Goal: Task Accomplishment & Management: Use online tool/utility

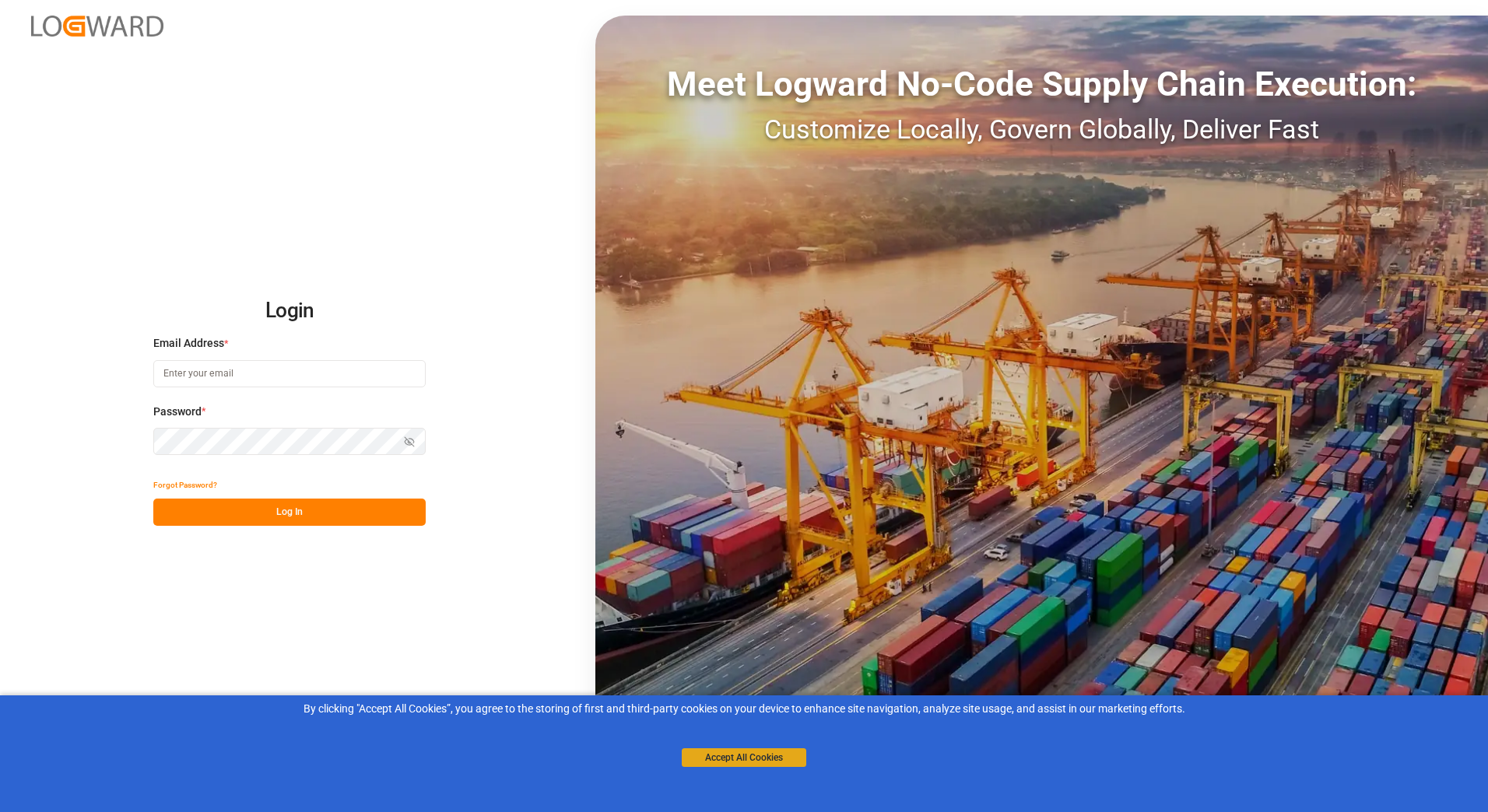
type input "[PERSON_NAME][EMAIL_ADDRESS][PERSON_NAME][DOMAIN_NAME]"
click at [724, 764] on button "Accept All Cookies" at bounding box center [744, 757] width 124 height 19
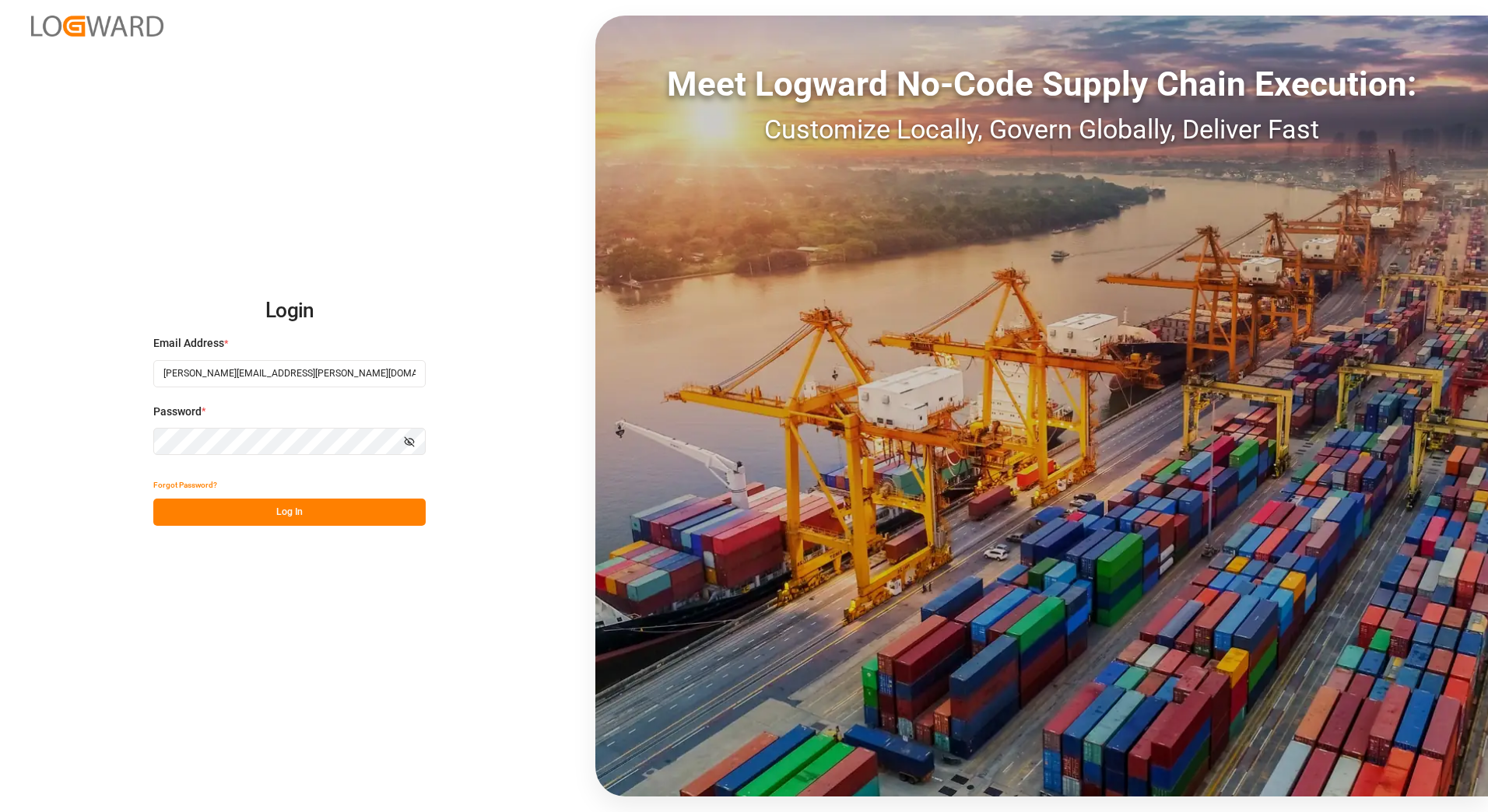
click at [283, 510] on button "Log In" at bounding box center [290, 511] width 273 height 27
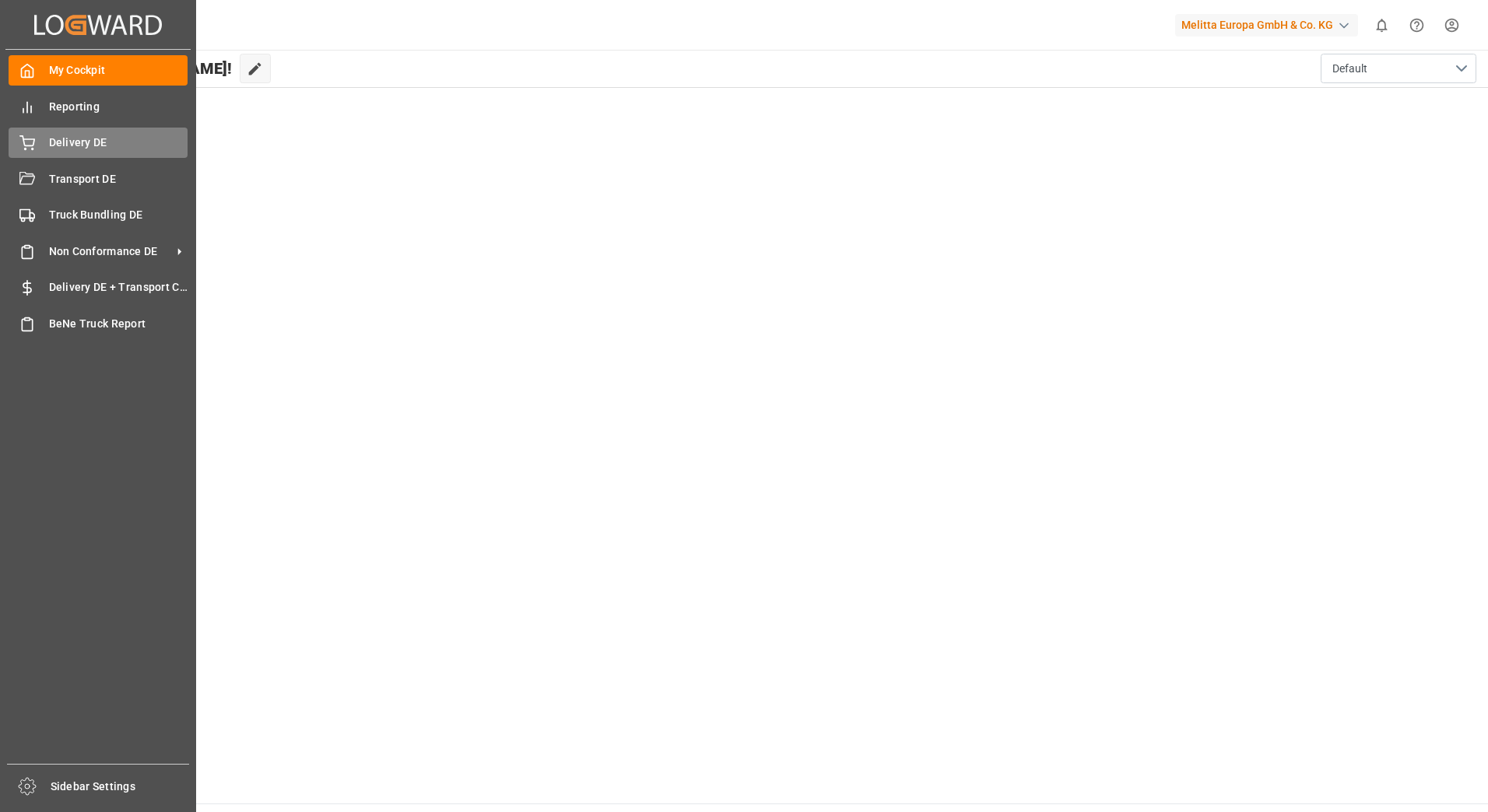
click at [38, 144] on div "Delivery DE Delivery DE" at bounding box center [99, 142] width 179 height 30
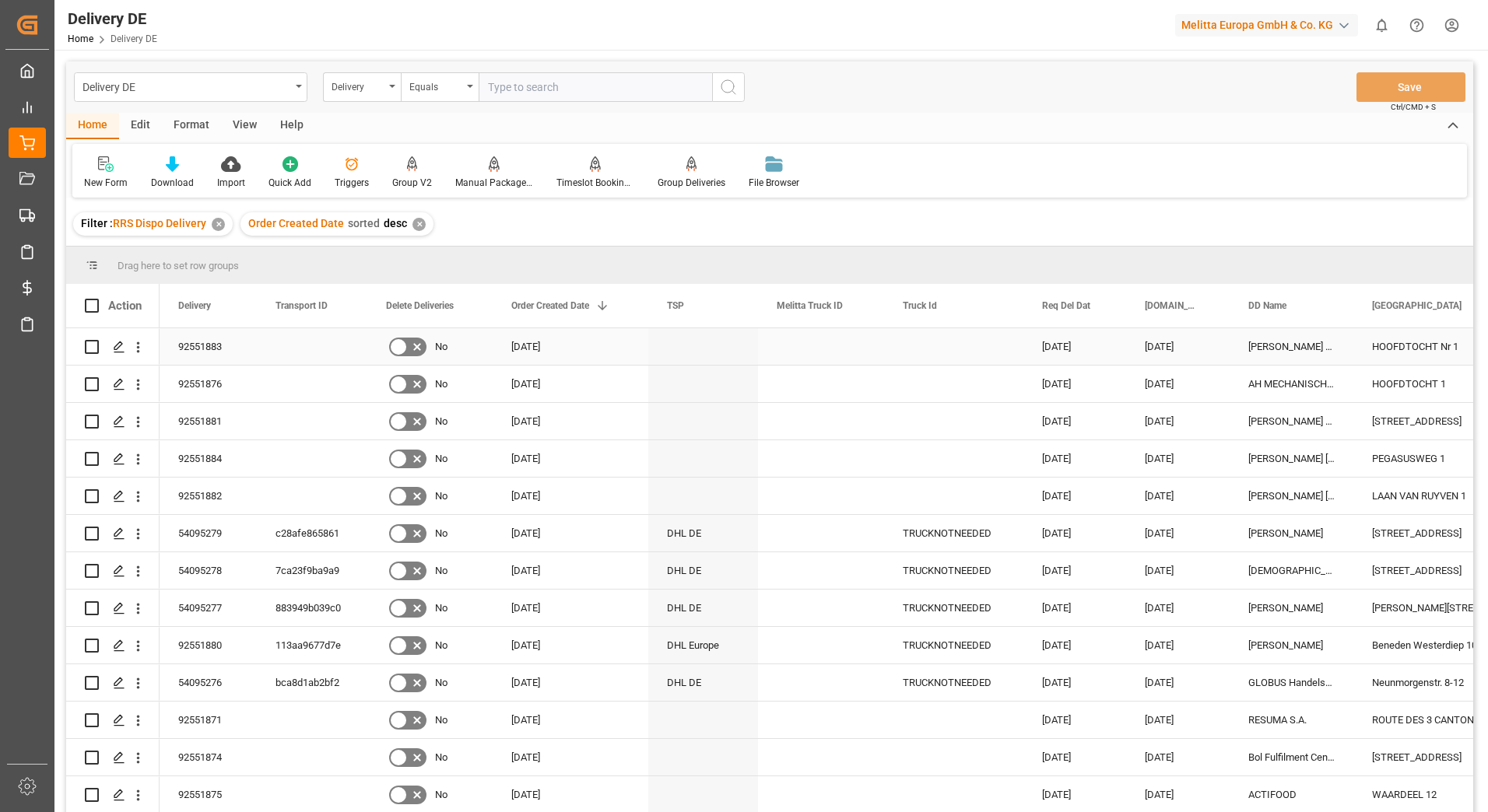
click at [98, 350] on input "Press Space to toggle row selection (unchecked)" at bounding box center [92, 347] width 14 height 14
checkbox input "true"
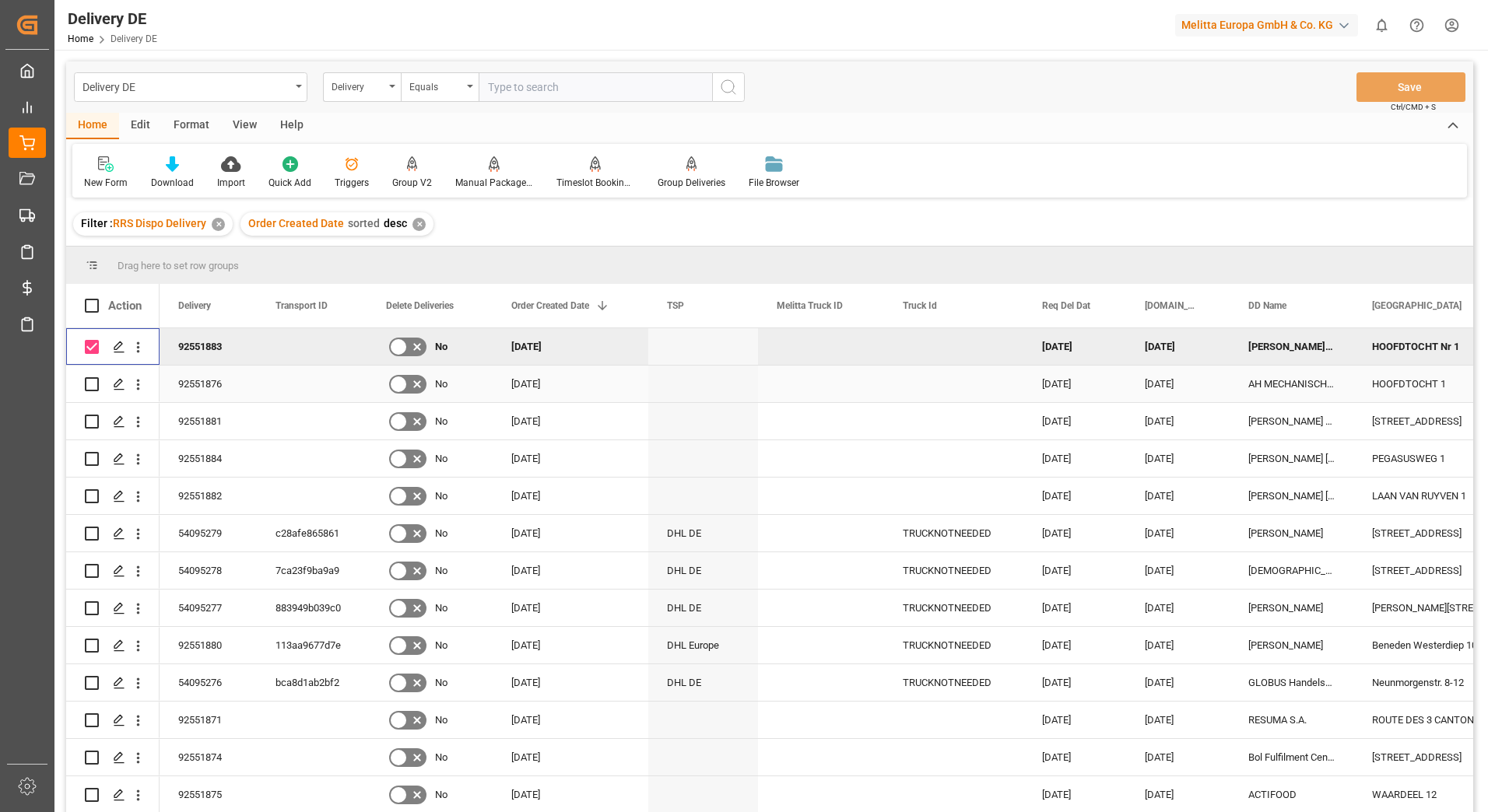
click at [88, 384] on input "Press Space to toggle row selection (unchecked)" at bounding box center [92, 384] width 14 height 14
checkbox input "true"
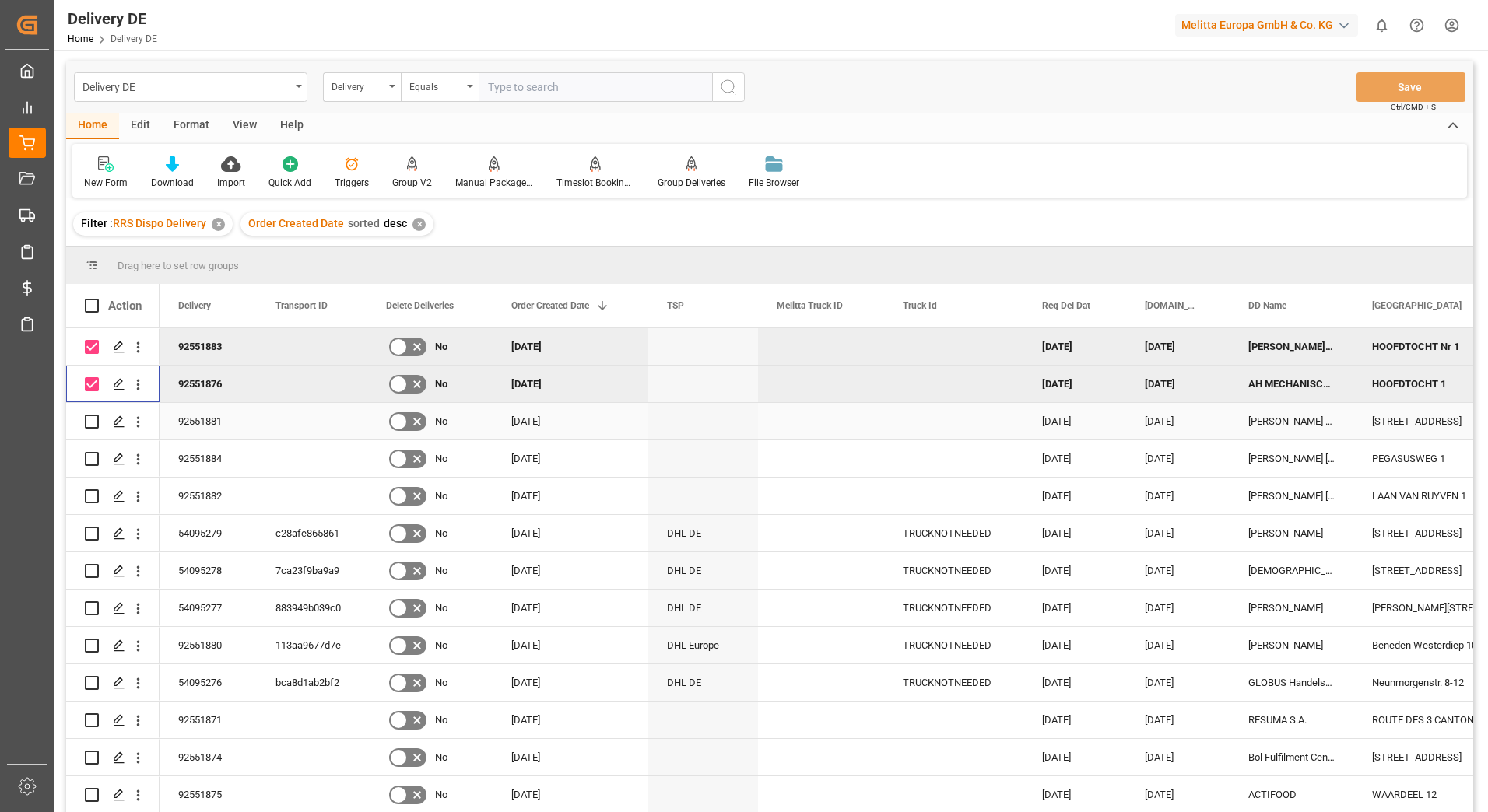
click at [91, 426] on input "Press Space to toggle row selection (unchecked)" at bounding box center [92, 422] width 14 height 14
checkbox input "true"
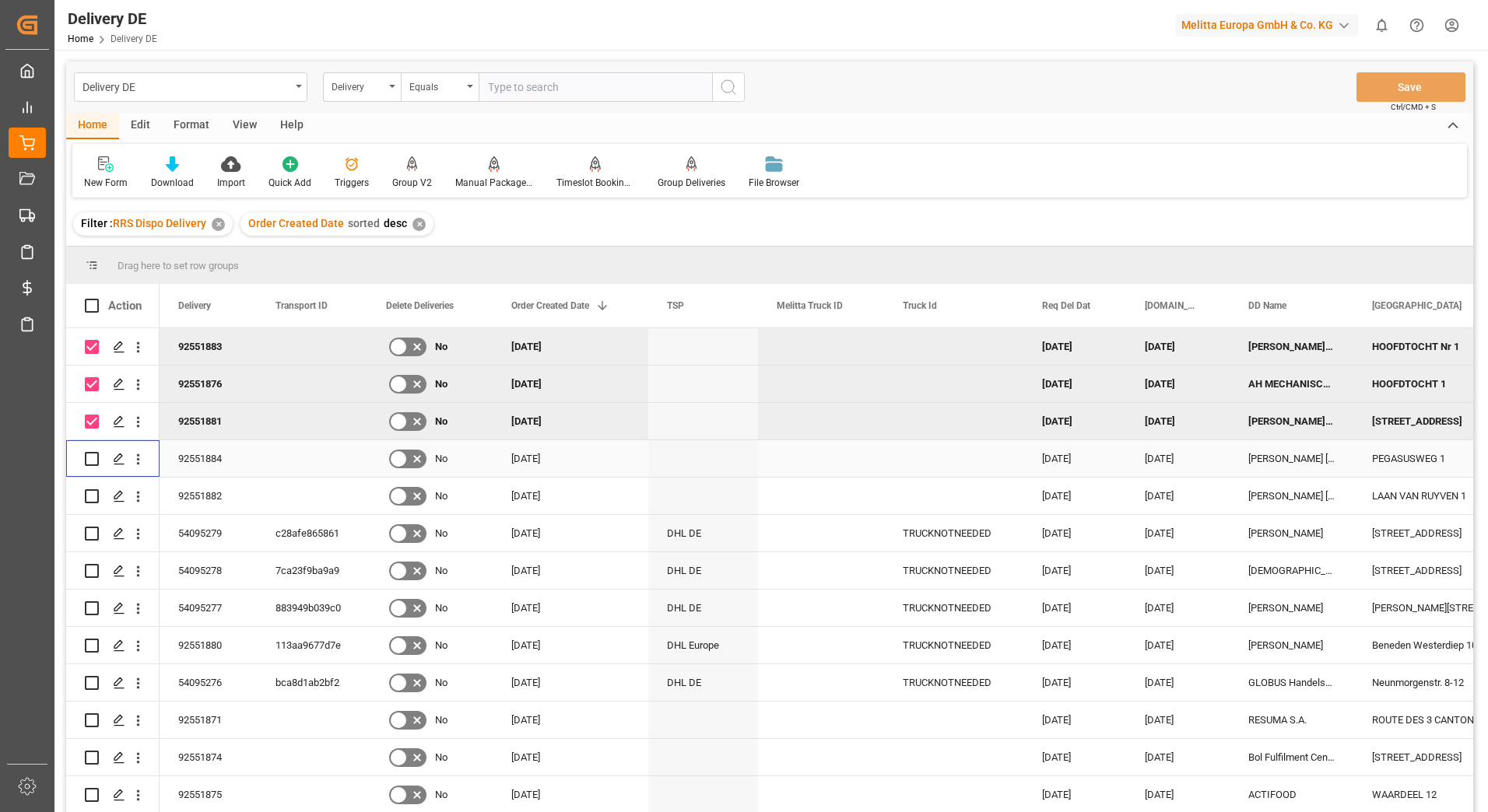
click at [89, 455] on input "Press Space to toggle row selection (unchecked)" at bounding box center [92, 459] width 14 height 14
checkbox input "true"
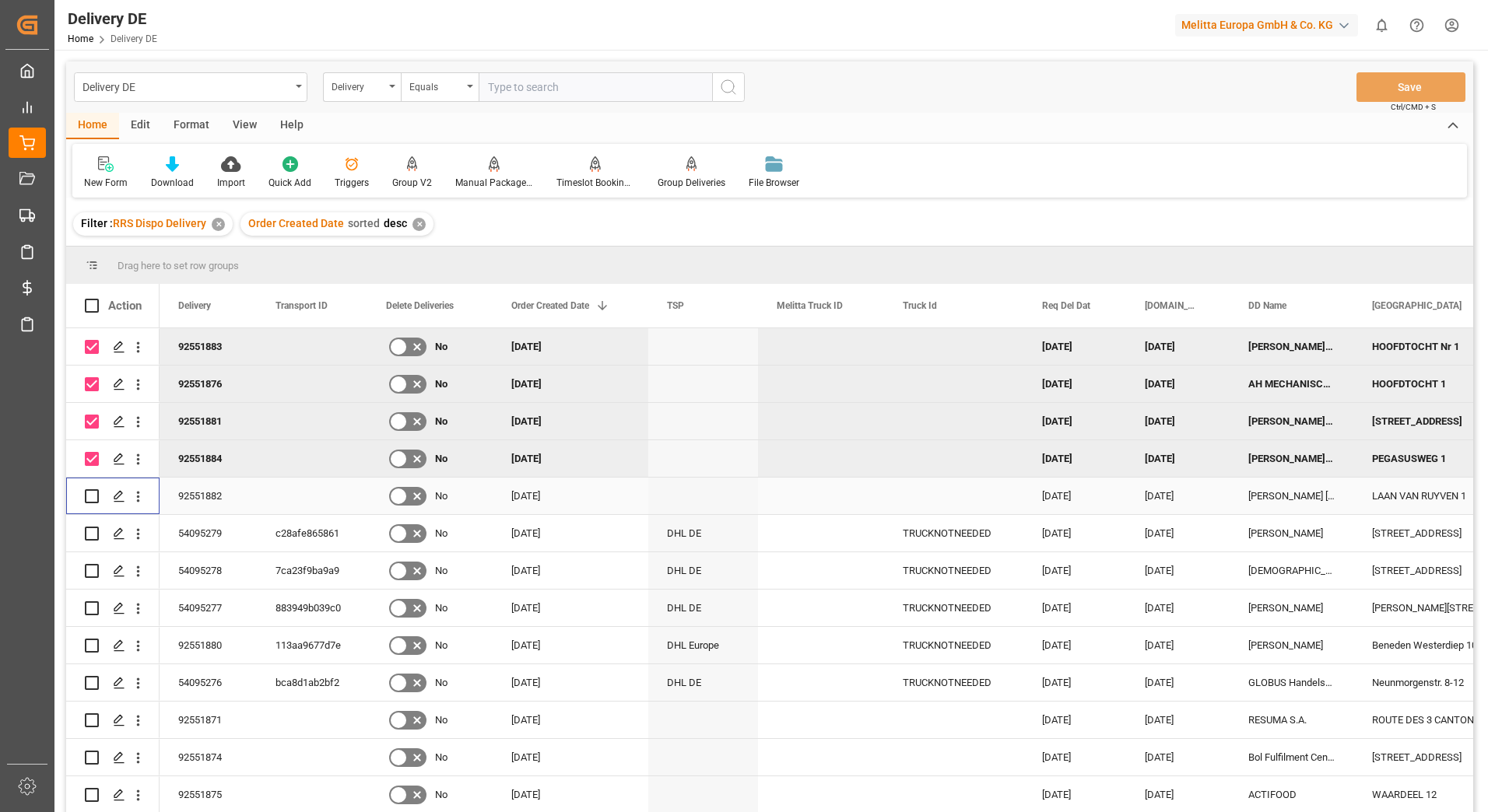
click at [91, 495] on input "Press Space to toggle row selection (unchecked)" at bounding box center [92, 497] width 14 height 14
checkbox input "true"
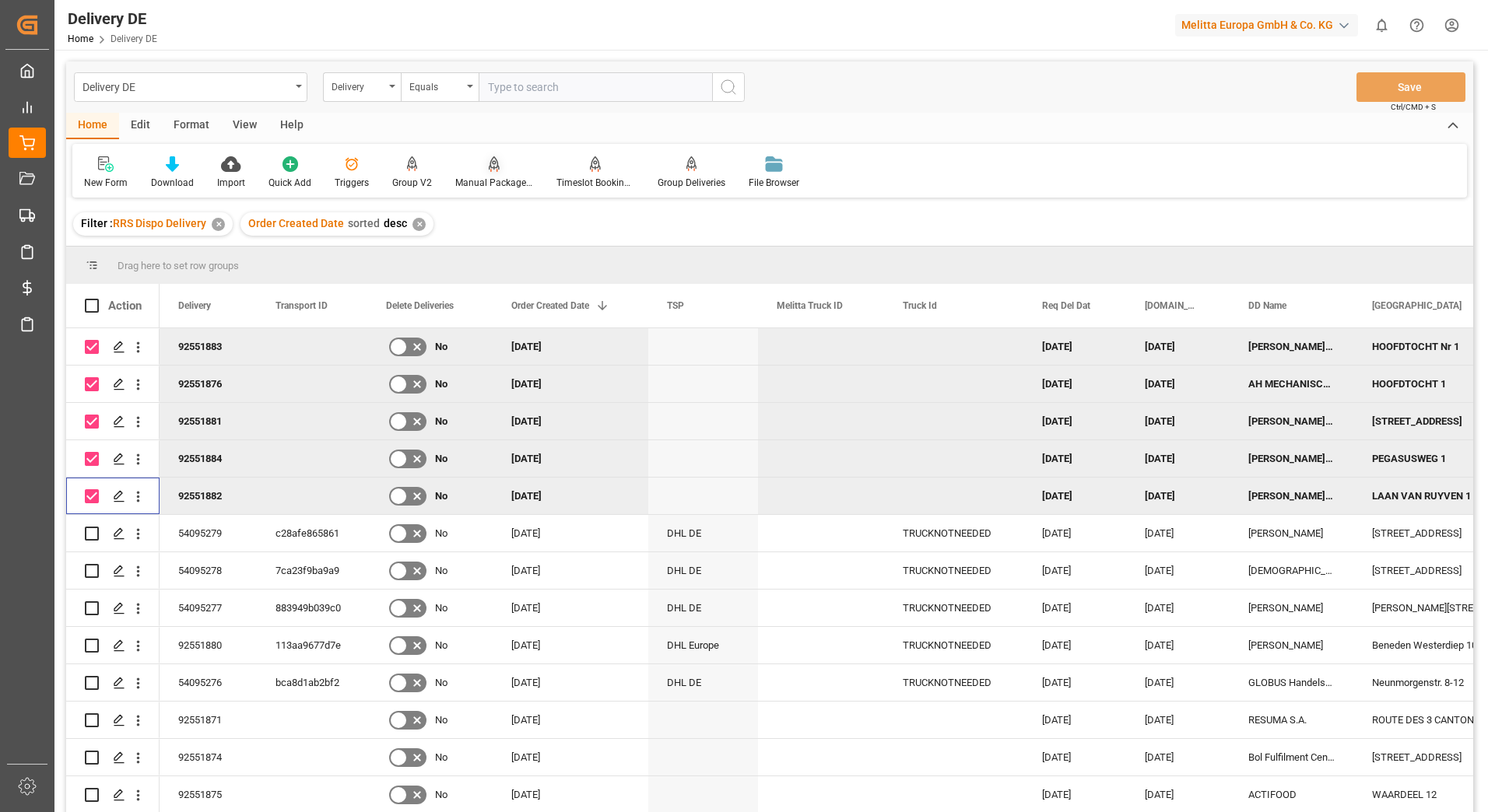
click at [497, 181] on div "Manual Package TypeDetermination" at bounding box center [494, 183] width 78 height 14
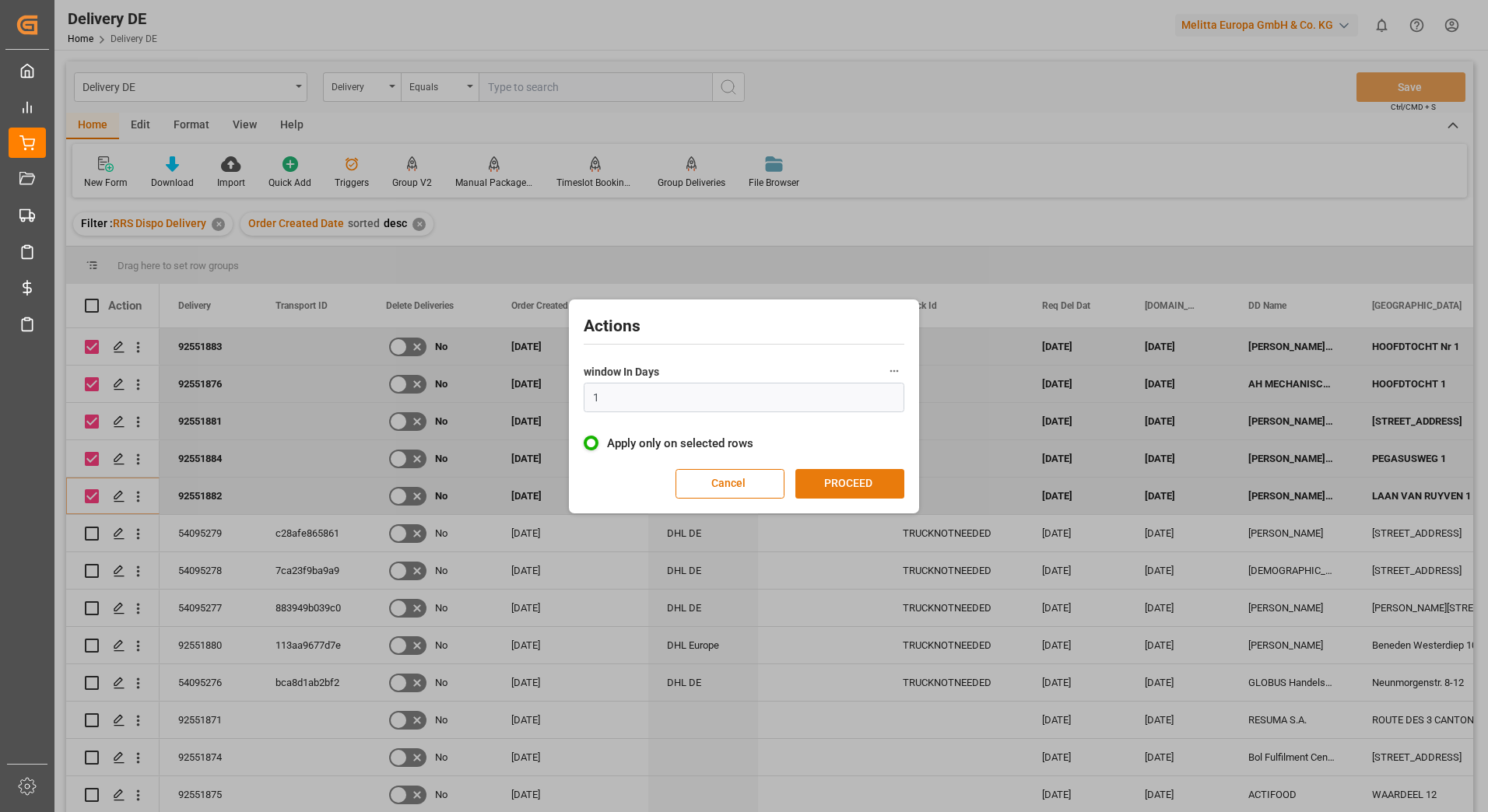
click at [868, 487] on button "PROCEED" at bounding box center [849, 484] width 108 height 30
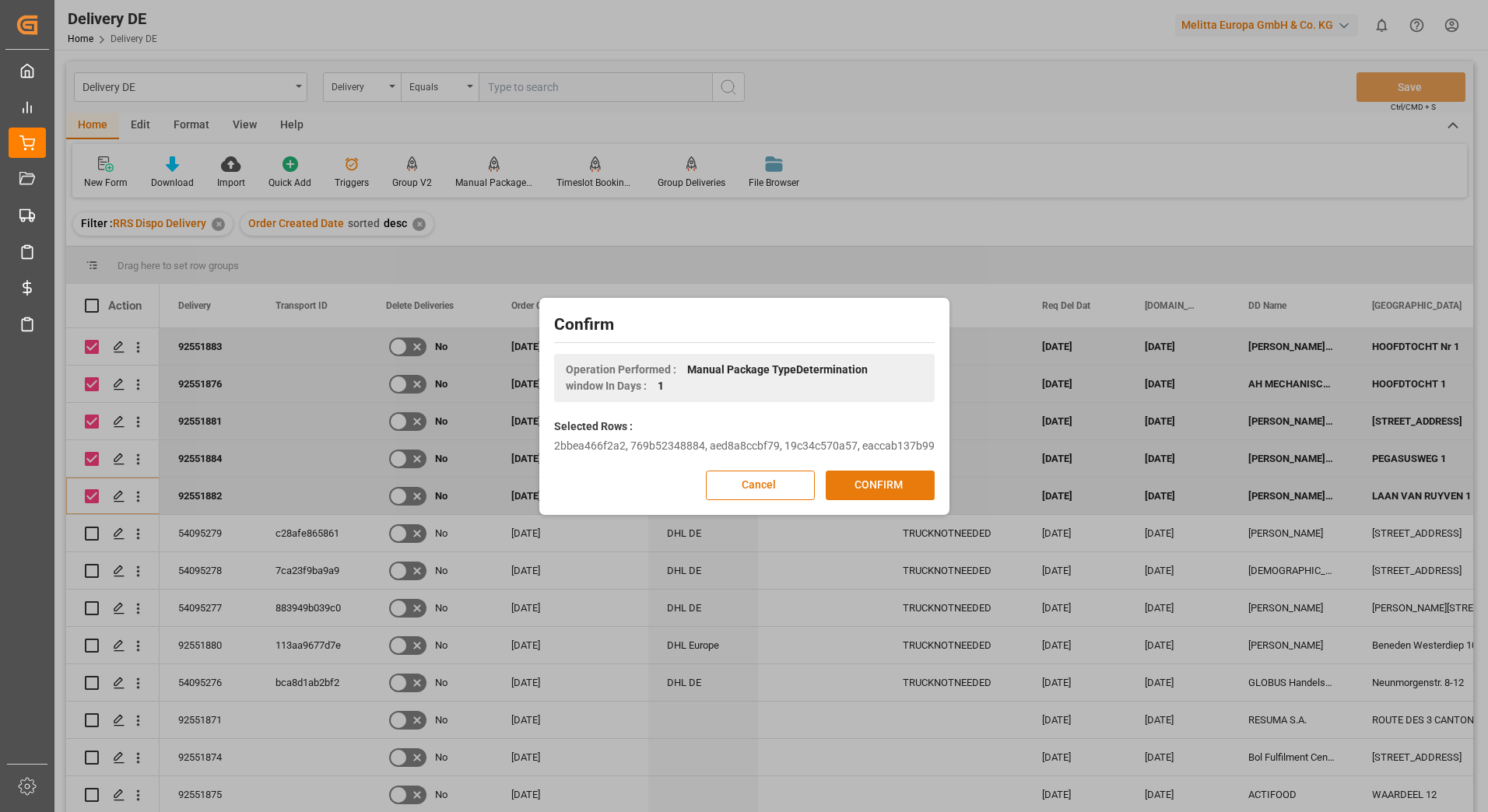
click at [864, 481] on button "CONFIRM" at bounding box center [879, 486] width 108 height 30
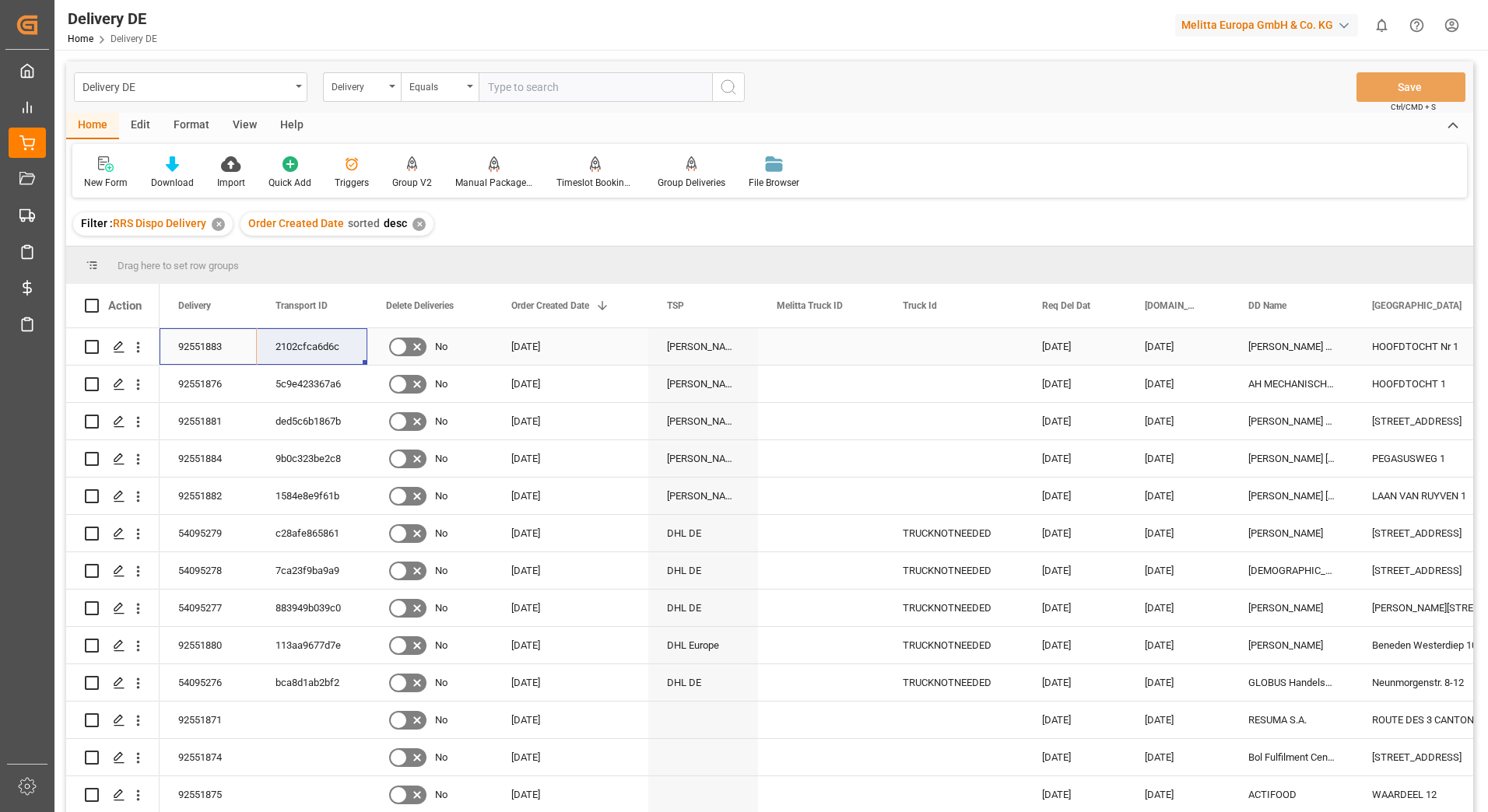
drag, startPoint x: 212, startPoint y: 339, endPoint x: 295, endPoint y: 346, distance: 83.3
drag, startPoint x: 194, startPoint y: 377, endPoint x: 286, endPoint y: 376, distance: 92.0
drag, startPoint x: 207, startPoint y: 420, endPoint x: 285, endPoint y: 414, distance: 78.2
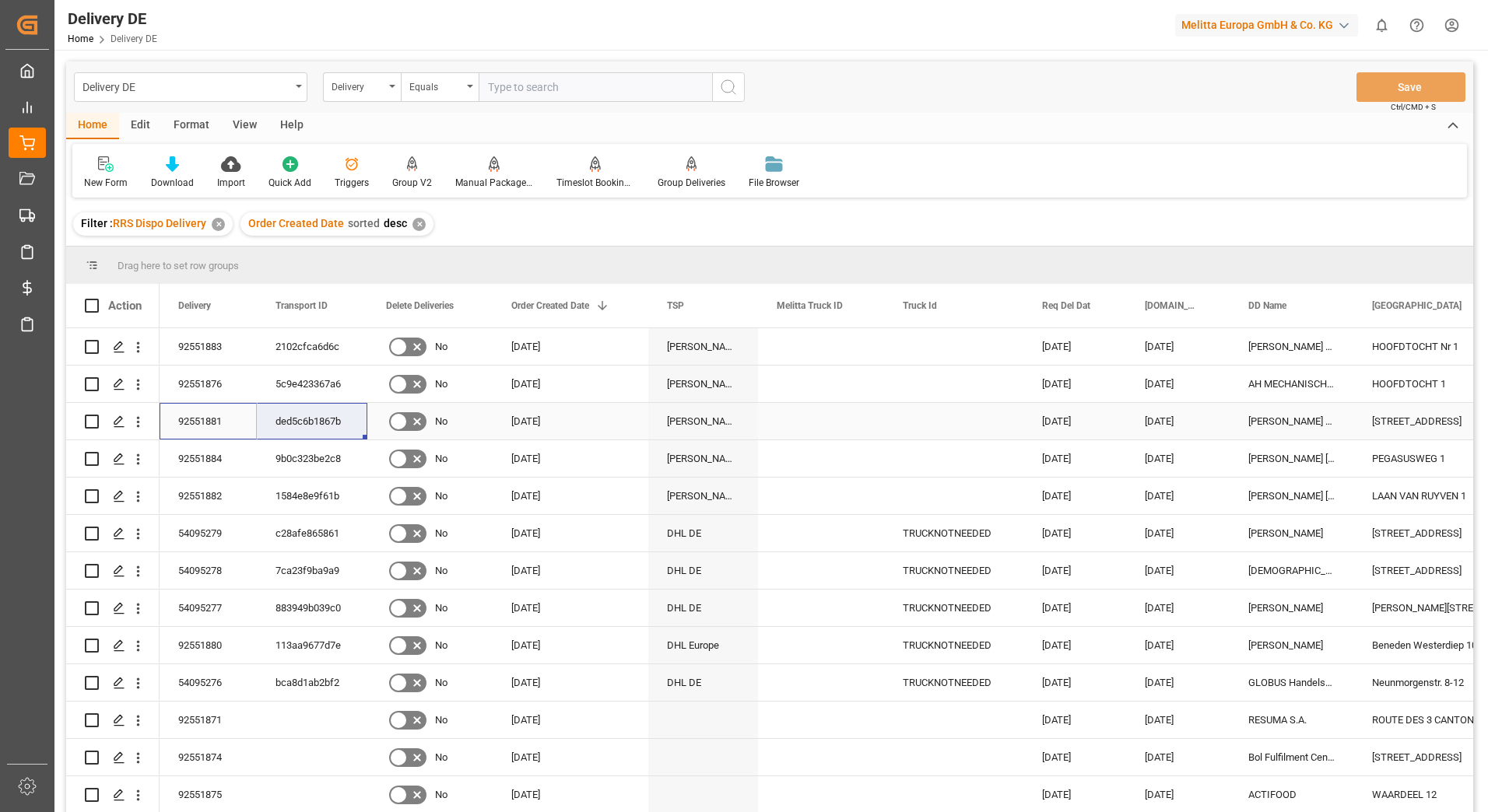
drag, startPoint x: 196, startPoint y: 455, endPoint x: 276, endPoint y: 452, distance: 80.1
drag, startPoint x: 219, startPoint y: 497, endPoint x: 309, endPoint y: 495, distance: 90.0
